Goal: Find specific page/section: Find specific page/section

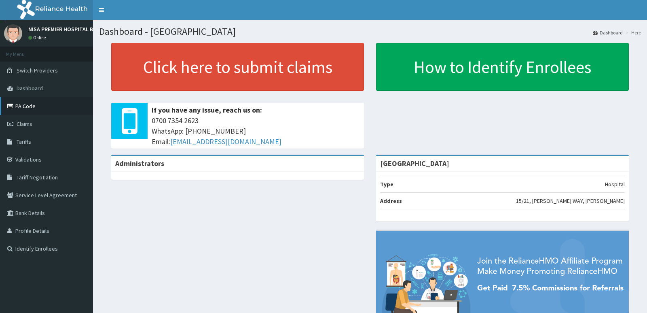
click at [25, 104] on link "PA Code" at bounding box center [46, 106] width 93 height 18
click at [40, 88] on span "Dashboard" at bounding box center [30, 88] width 26 height 7
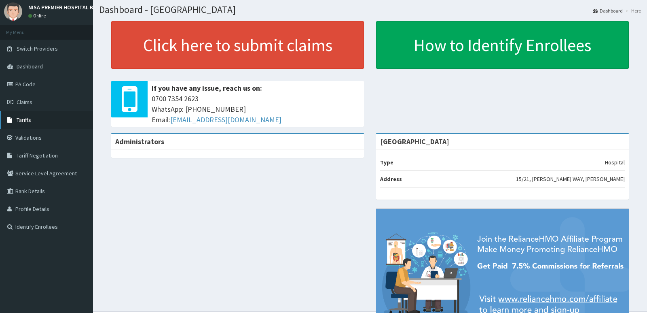
scroll to position [40, 0]
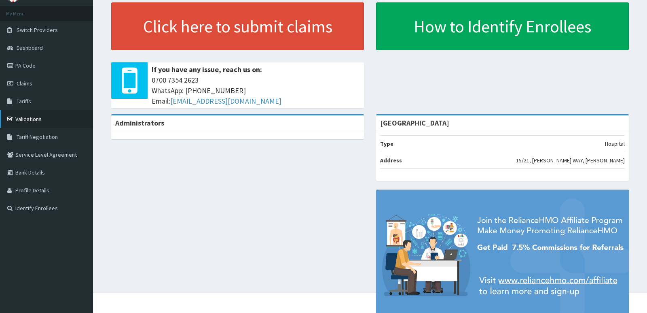
click at [32, 120] on link "Validations" at bounding box center [46, 119] width 93 height 18
